Goal: Transaction & Acquisition: Book appointment/travel/reservation

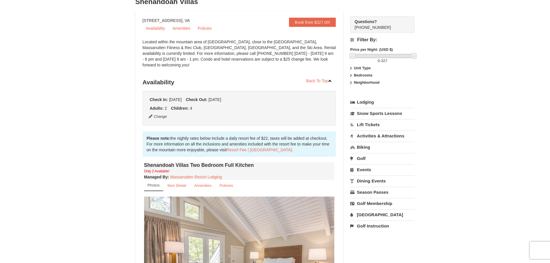
scroll to position [29, 0]
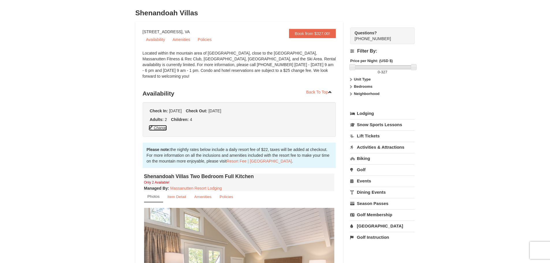
click at [162, 125] on button "Change" at bounding box center [158, 128] width 19 height 6
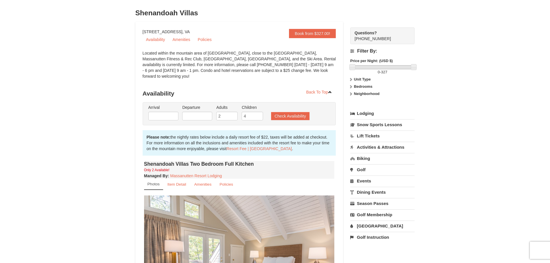
type input "10/10/2025"
type input "10/12/2025"
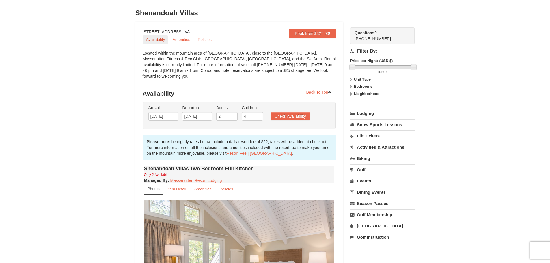
click at [160, 41] on link "Availability" at bounding box center [156, 39] width 26 height 9
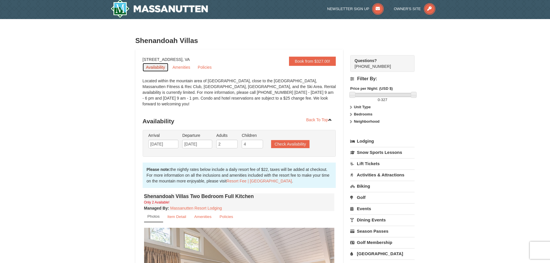
scroll to position [0, 0]
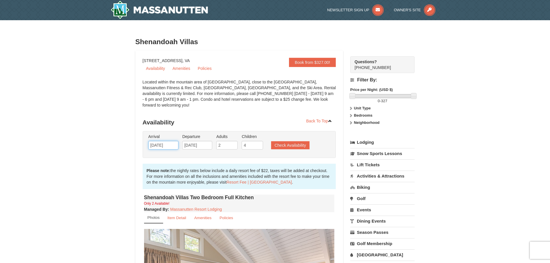
click at [177, 141] on input "10/10/2025" at bounding box center [164, 145] width 30 height 9
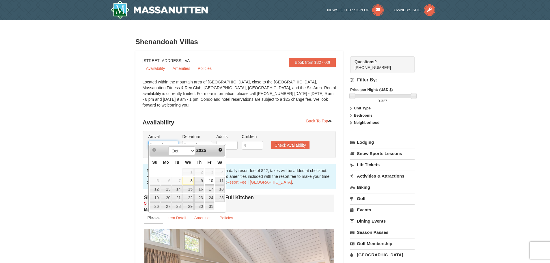
click at [173, 141] on input "10/10/2025" at bounding box center [164, 145] width 30 height 9
click at [218, 148] on span "Next" at bounding box center [220, 150] width 5 height 5
click at [211, 196] on link "26" at bounding box center [210, 198] width 10 height 8
type input "[DATE]"
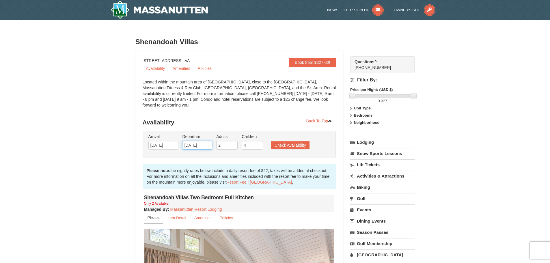
click at [203, 141] on input "10/12/2025" at bounding box center [197, 145] width 30 height 9
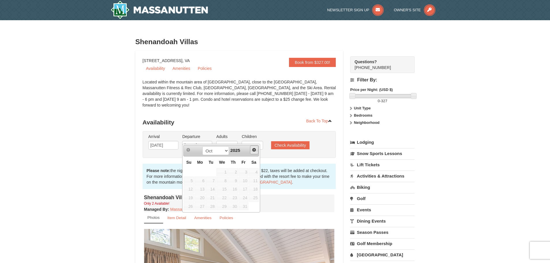
click at [254, 150] on span "Next" at bounding box center [254, 150] width 5 height 5
click at [191, 205] on link "28" at bounding box center [189, 207] width 10 height 8
type input "12/28/2025"
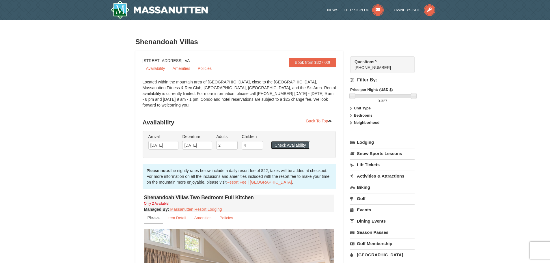
click at [280, 141] on button "Check Availability" at bounding box center [290, 145] width 38 height 8
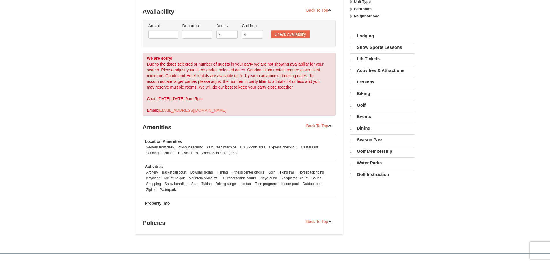
select select "10"
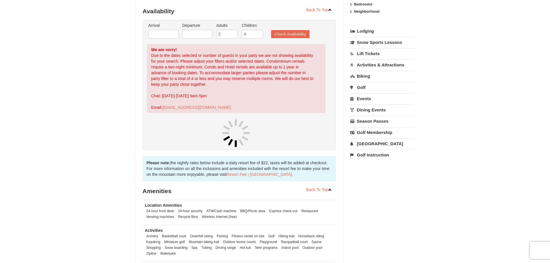
scroll to position [111, 0]
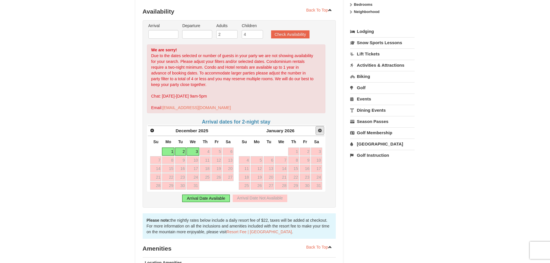
click at [322, 128] on span "Next" at bounding box center [320, 130] width 5 height 5
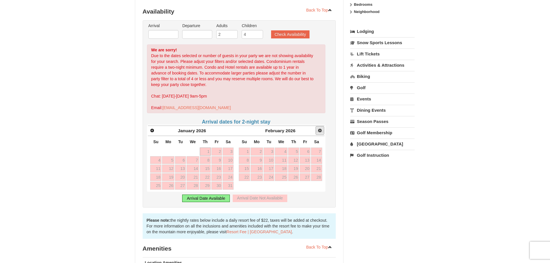
click at [321, 128] on span "Next" at bounding box center [320, 130] width 5 height 5
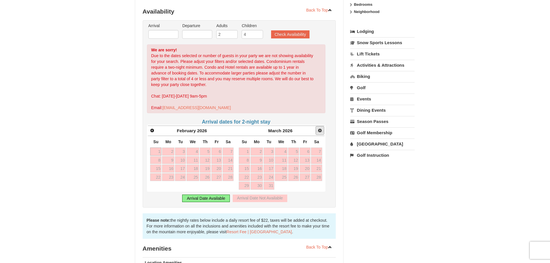
click at [321, 128] on span "Next" at bounding box center [320, 130] width 5 height 5
click at [241, 119] on h4 "Arrival dates for 2-night stay" at bounding box center [236, 122] width 179 height 6
click at [170, 32] on input "text" at bounding box center [164, 34] width 30 height 9
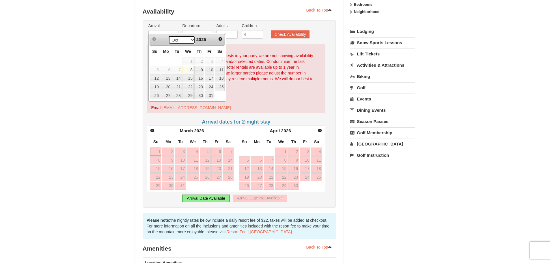
click at [183, 40] on select "Oct Nov Dec" at bounding box center [181, 40] width 27 height 9
click at [212, 87] on link "26" at bounding box center [210, 87] width 10 height 8
type input "[DATE]"
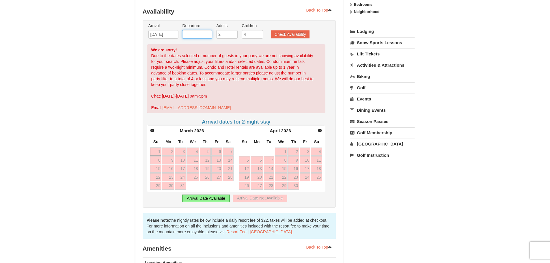
click at [201, 30] on input "text" at bounding box center [197, 34] width 30 height 9
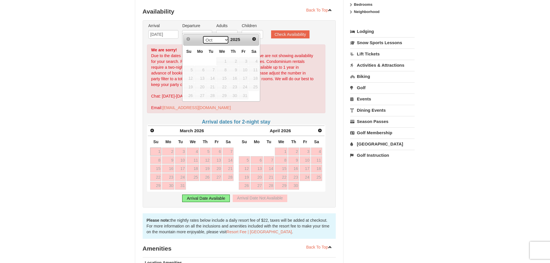
click at [225, 39] on select "Oct Nov Dec" at bounding box center [216, 40] width 27 height 9
click at [207, 95] on link "30" at bounding box center [211, 96] width 10 height 8
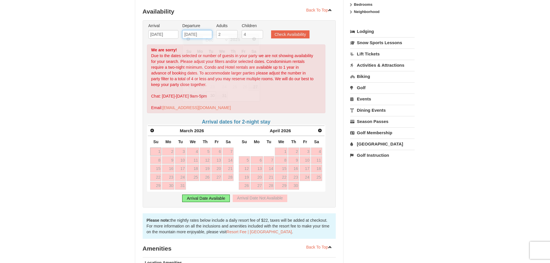
click at [201, 30] on input "12/30/2025" at bounding box center [197, 34] width 30 height 9
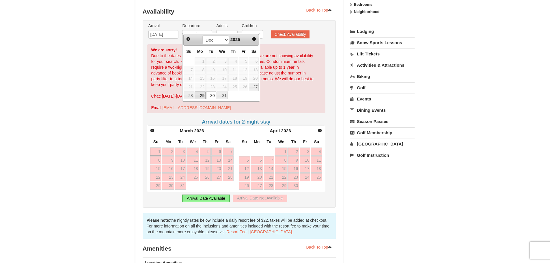
click at [205, 94] on link "29" at bounding box center [200, 96] width 11 height 8
type input "[DATE]"
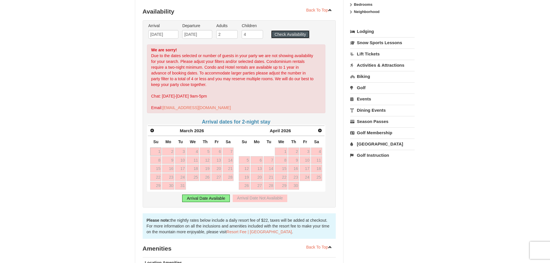
click at [281, 30] on button "Check Availability" at bounding box center [290, 34] width 38 height 8
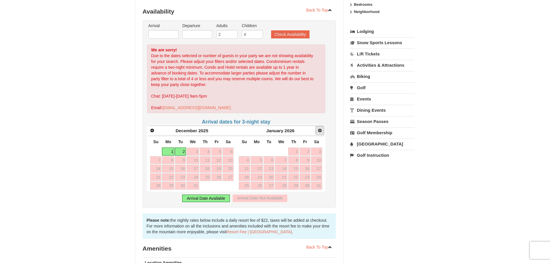
click at [320, 128] on span "Next" at bounding box center [320, 130] width 5 height 5
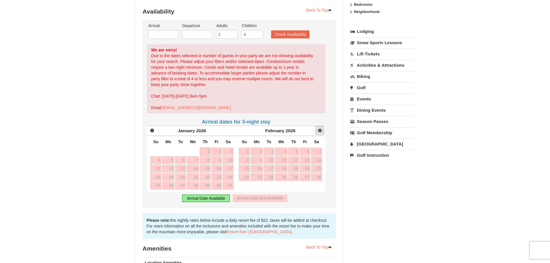
click at [320, 128] on span "Next" at bounding box center [320, 130] width 5 height 5
